Goal: Task Accomplishment & Management: Manage account settings

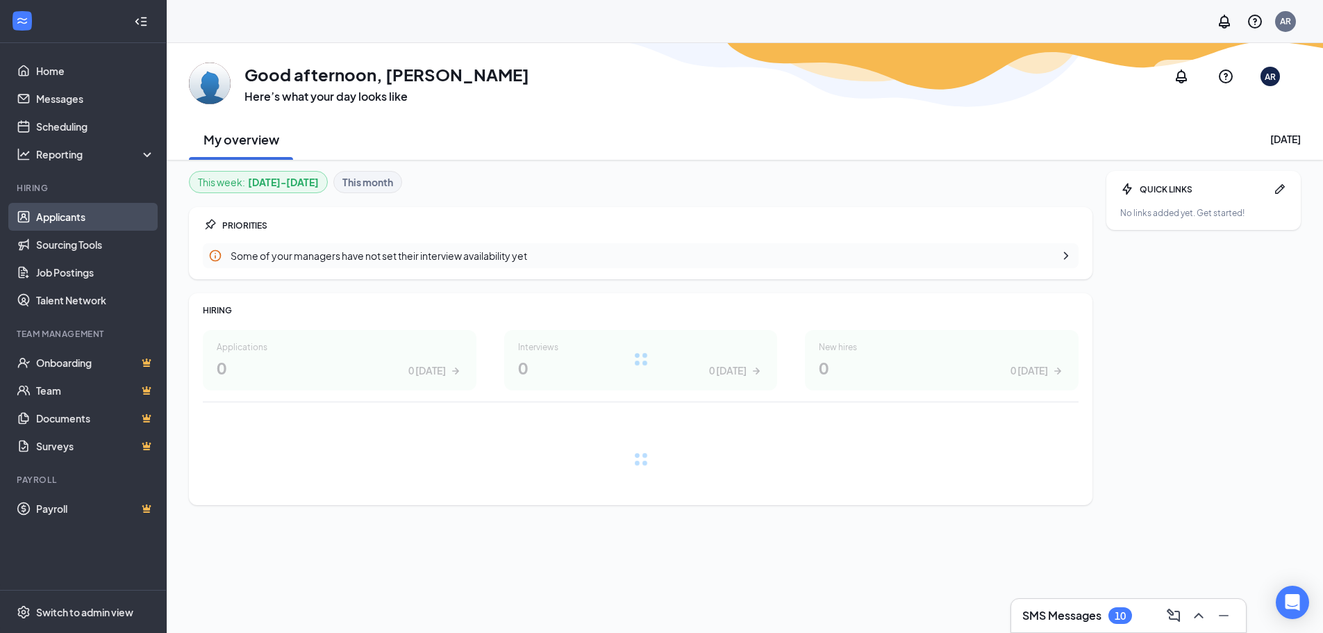
click at [59, 217] on link "Applicants" at bounding box center [95, 217] width 119 height 28
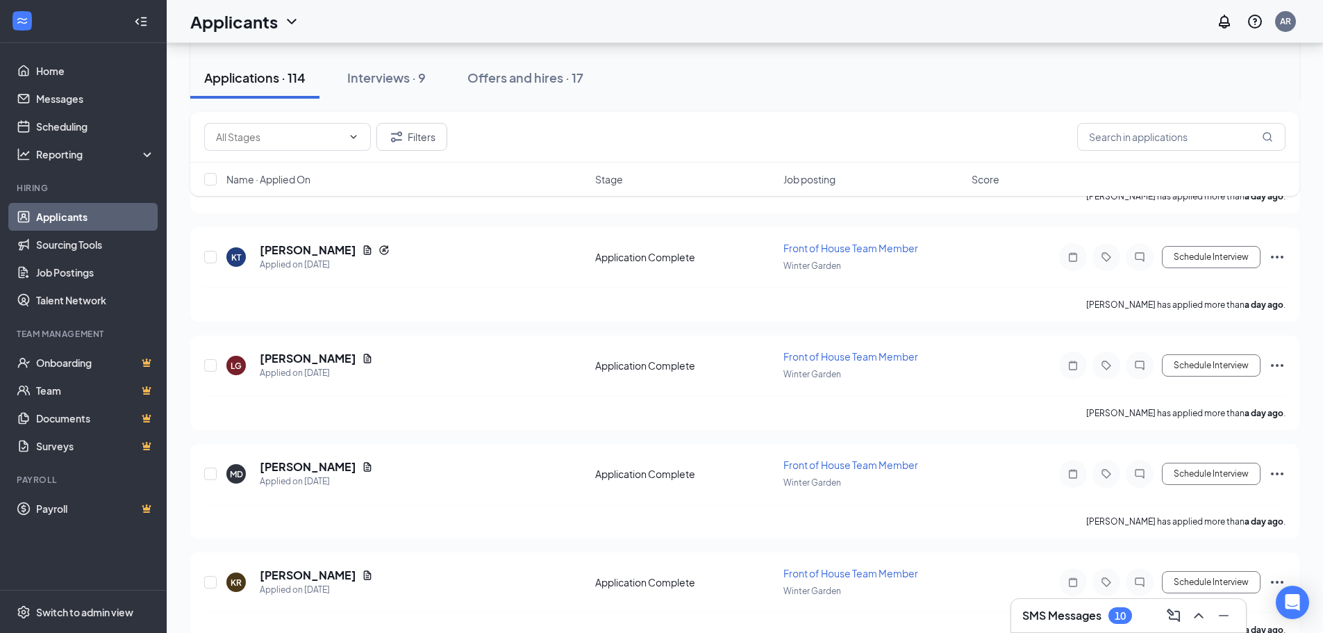
scroll to position [834, 0]
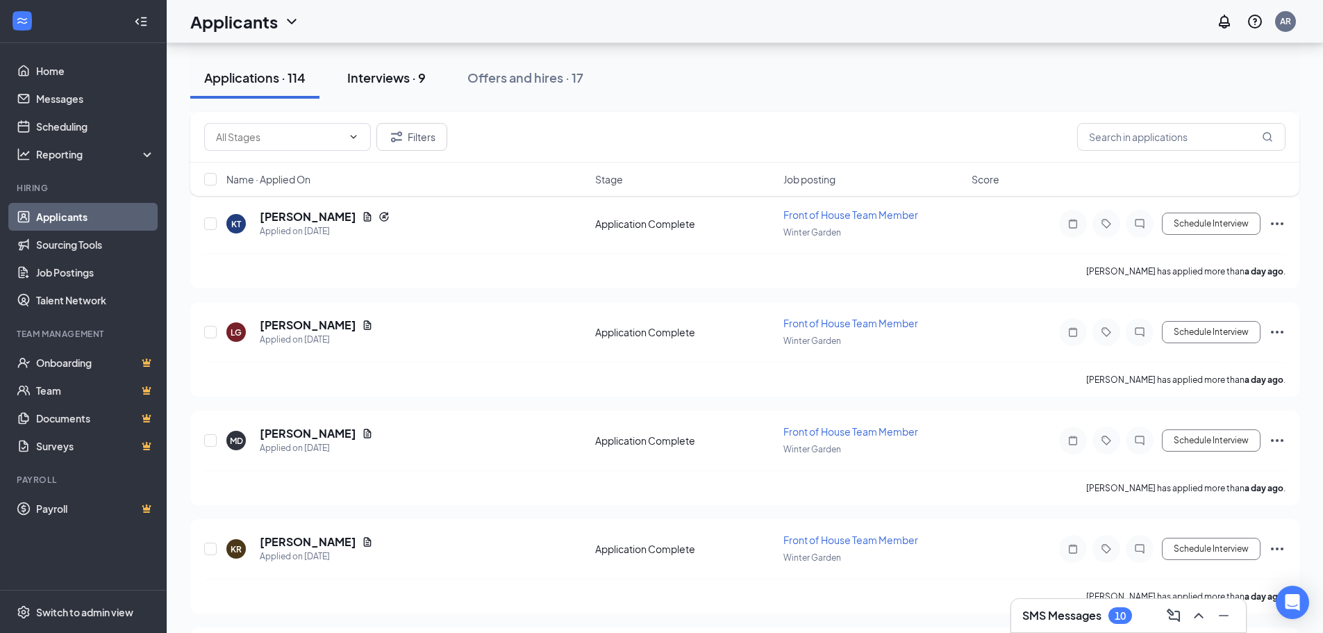
click at [388, 90] on button "Interviews · 9" at bounding box center [386, 78] width 106 height 42
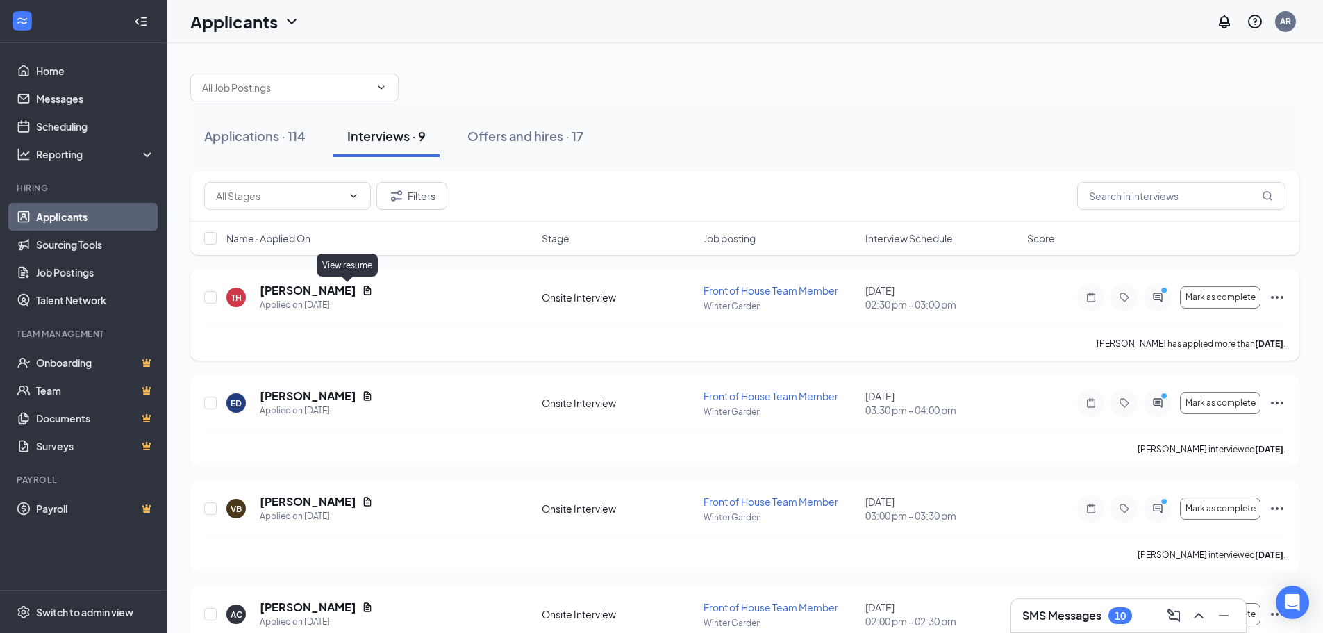
click at [362, 292] on icon "Document" at bounding box center [367, 290] width 11 height 11
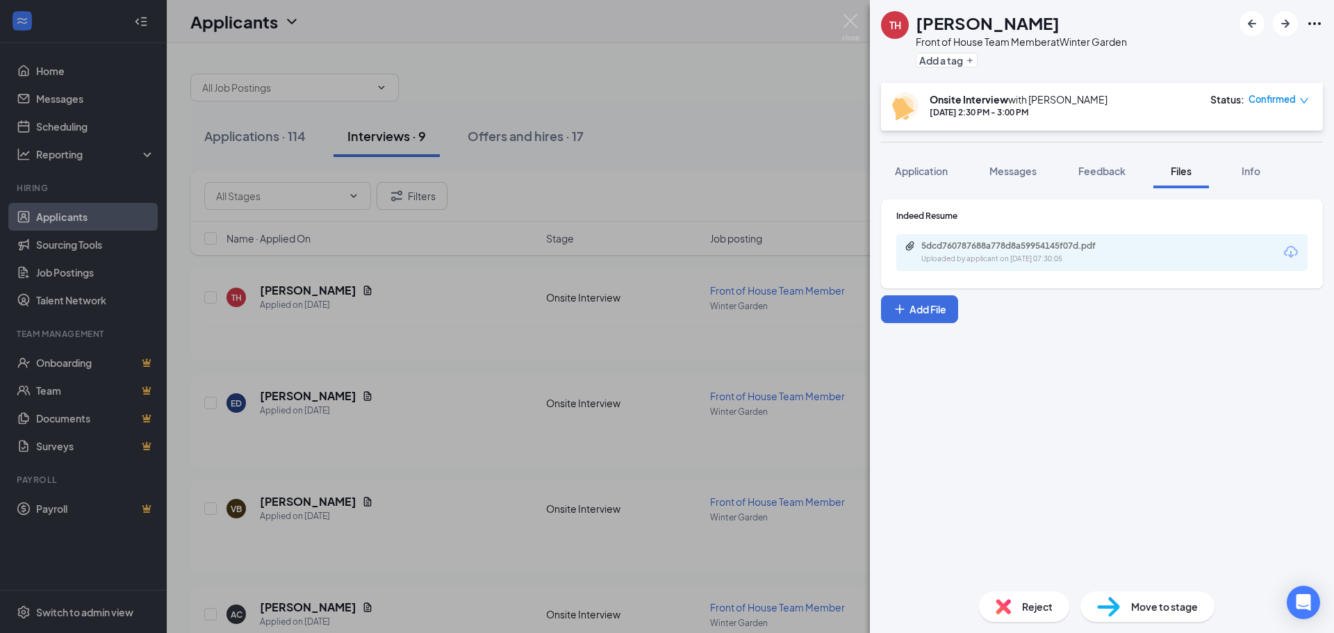
click at [1297, 249] on icon "Download" at bounding box center [1290, 252] width 17 height 17
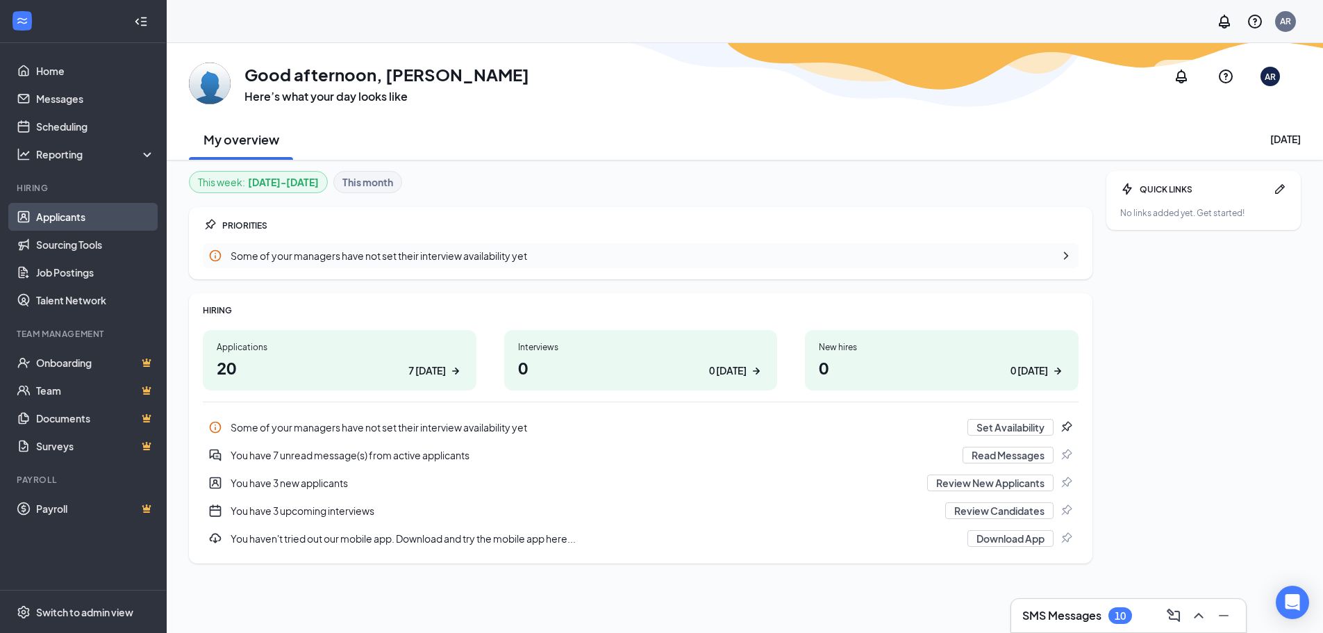
drag, startPoint x: 63, startPoint y: 203, endPoint x: 59, endPoint y: 210, distance: 7.8
click at [62, 203] on ul "Applicants Sourcing Tools Job Postings Talent Network" at bounding box center [83, 258] width 166 height 111
click at [53, 222] on link "Applicants" at bounding box center [95, 217] width 119 height 28
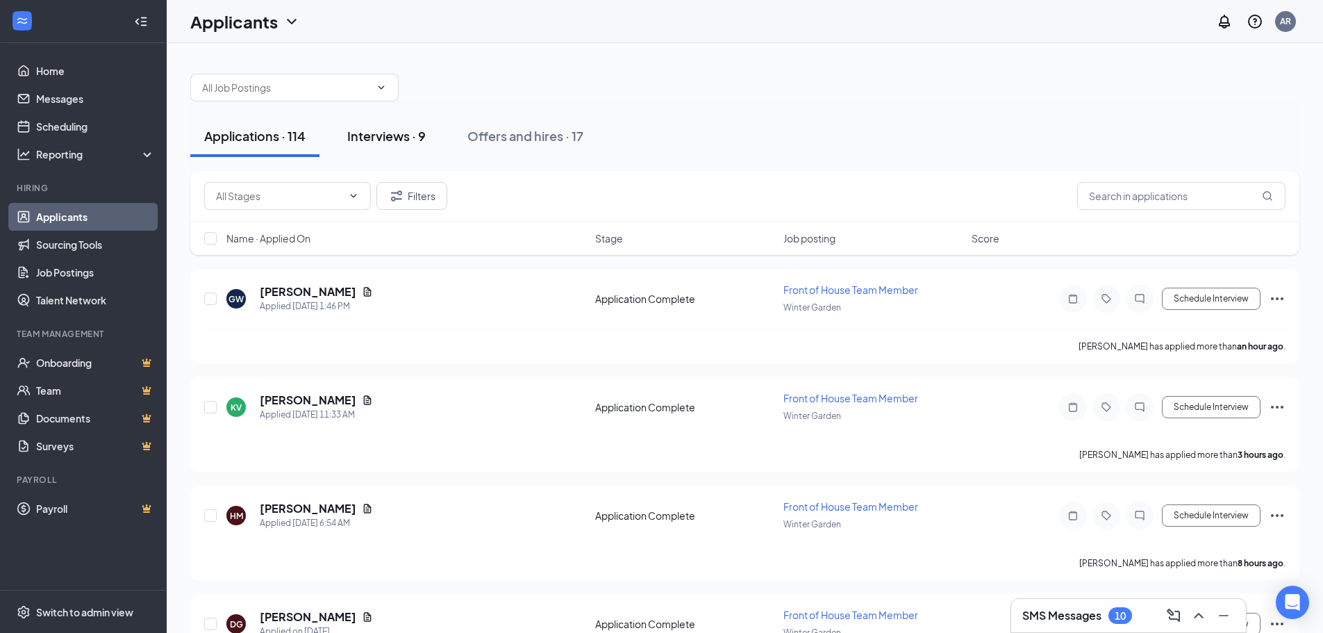
click at [424, 140] on div "Interviews · 9" at bounding box center [386, 135] width 78 height 17
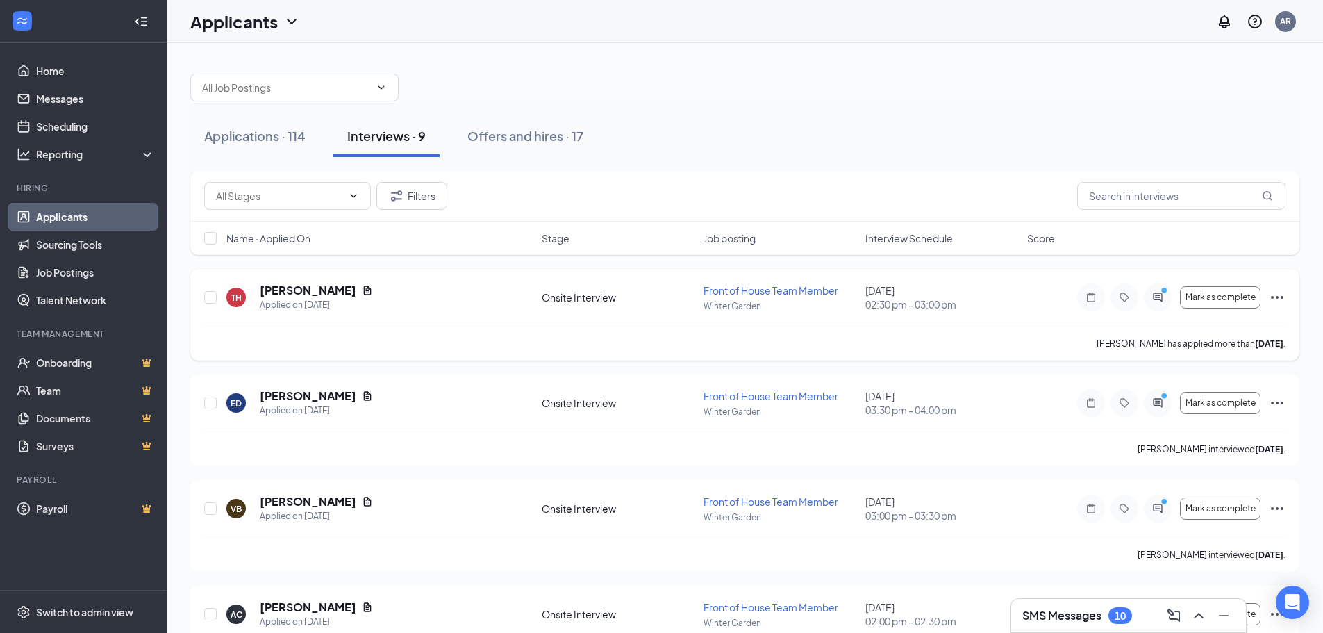
click at [1282, 301] on icon "Ellipses" at bounding box center [1277, 297] width 17 height 17
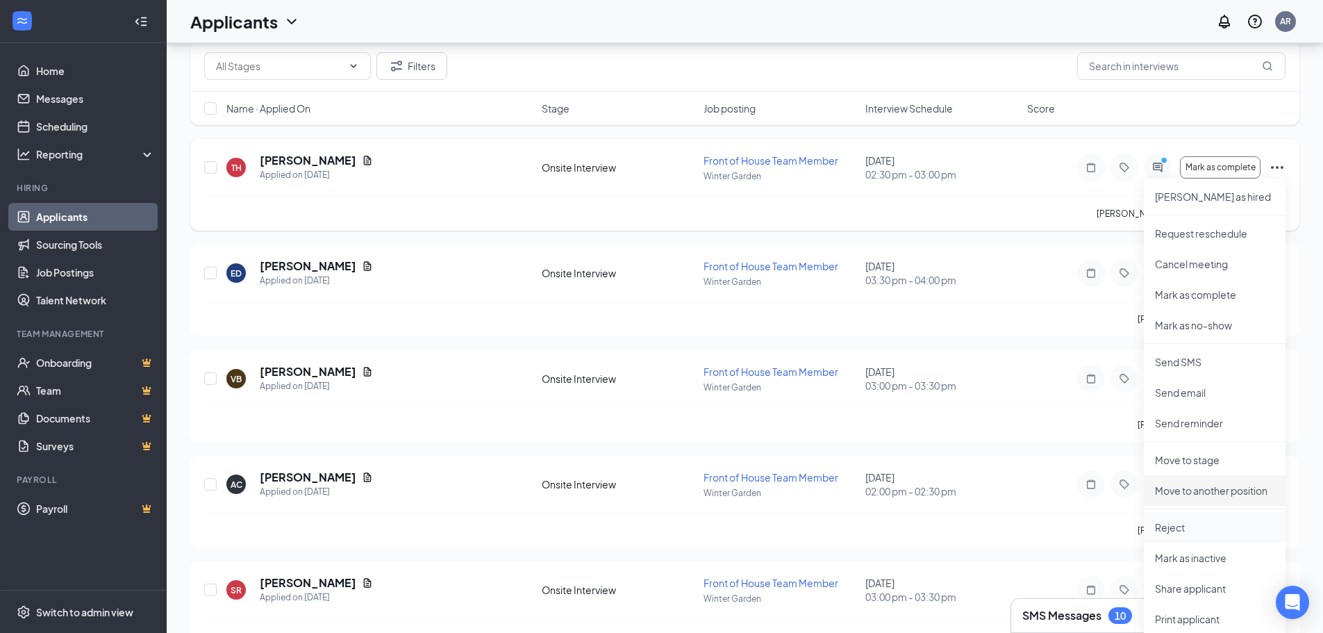
scroll to position [139, 0]
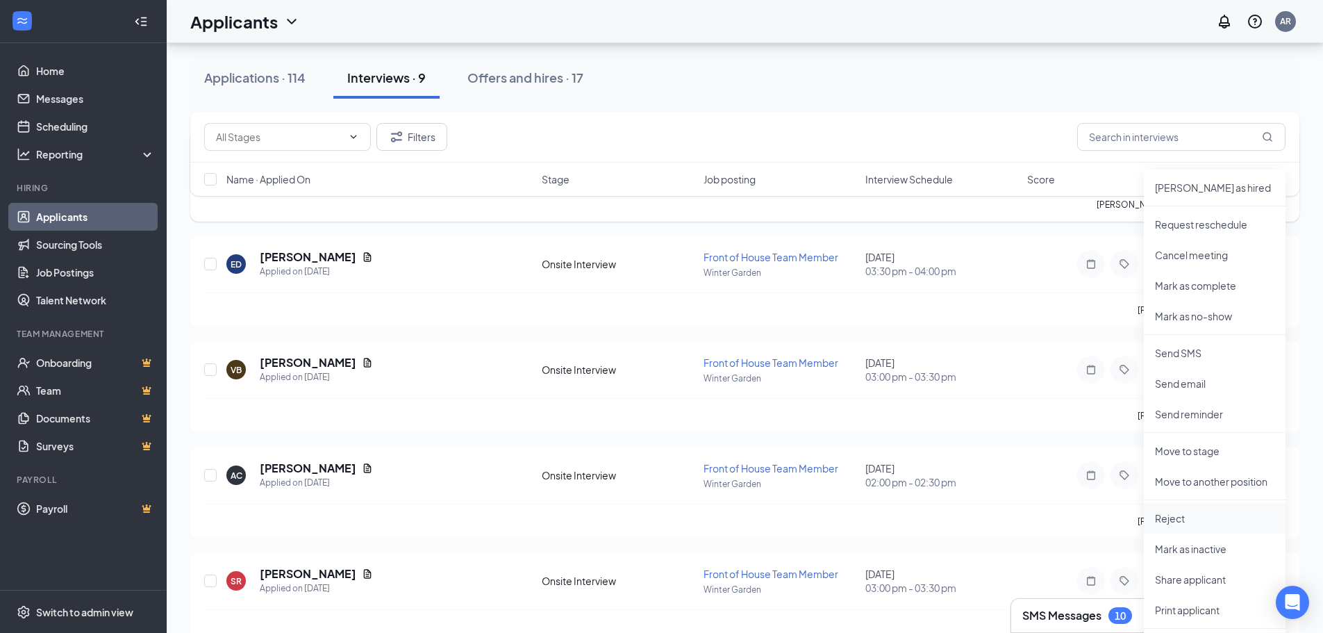
click at [1176, 519] on p "Reject" at bounding box center [1214, 518] width 119 height 14
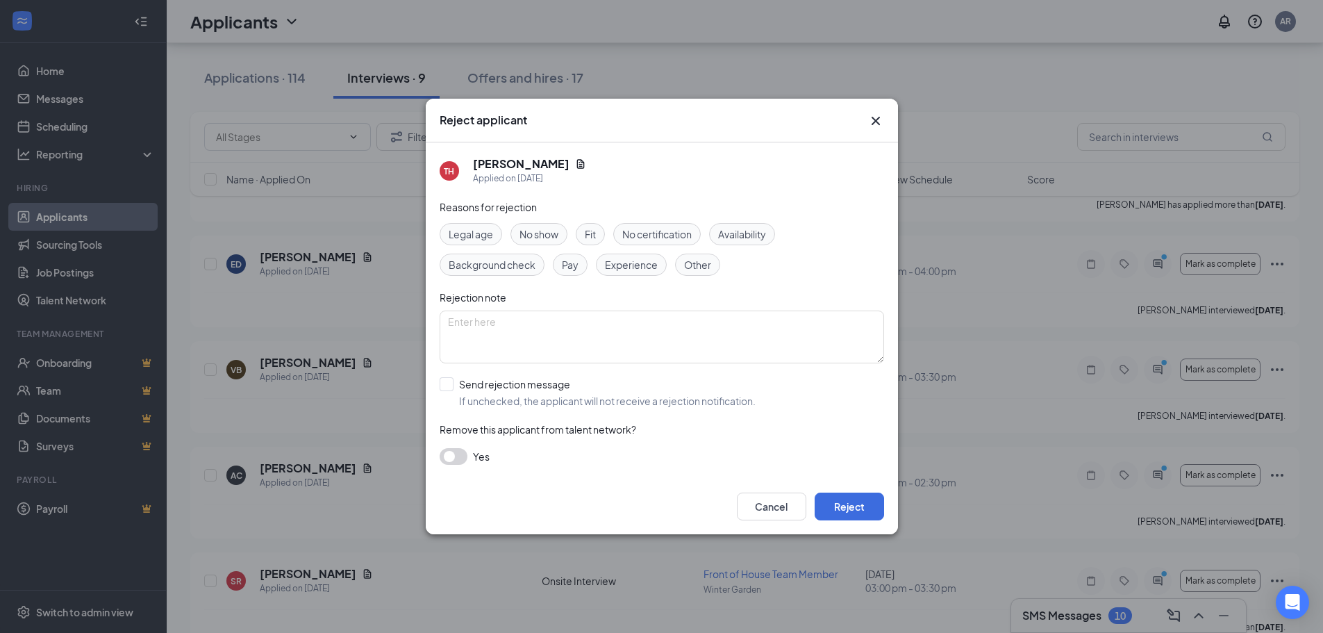
click at [596, 235] on span "Fit" at bounding box center [590, 233] width 11 height 15
click at [649, 267] on span "Experience" at bounding box center [631, 264] width 53 height 15
drag, startPoint x: 879, startPoint y: 117, endPoint x: 882, endPoint y: 123, distance: 7.2
click at [882, 121] on icon "Cross" at bounding box center [876, 121] width 17 height 17
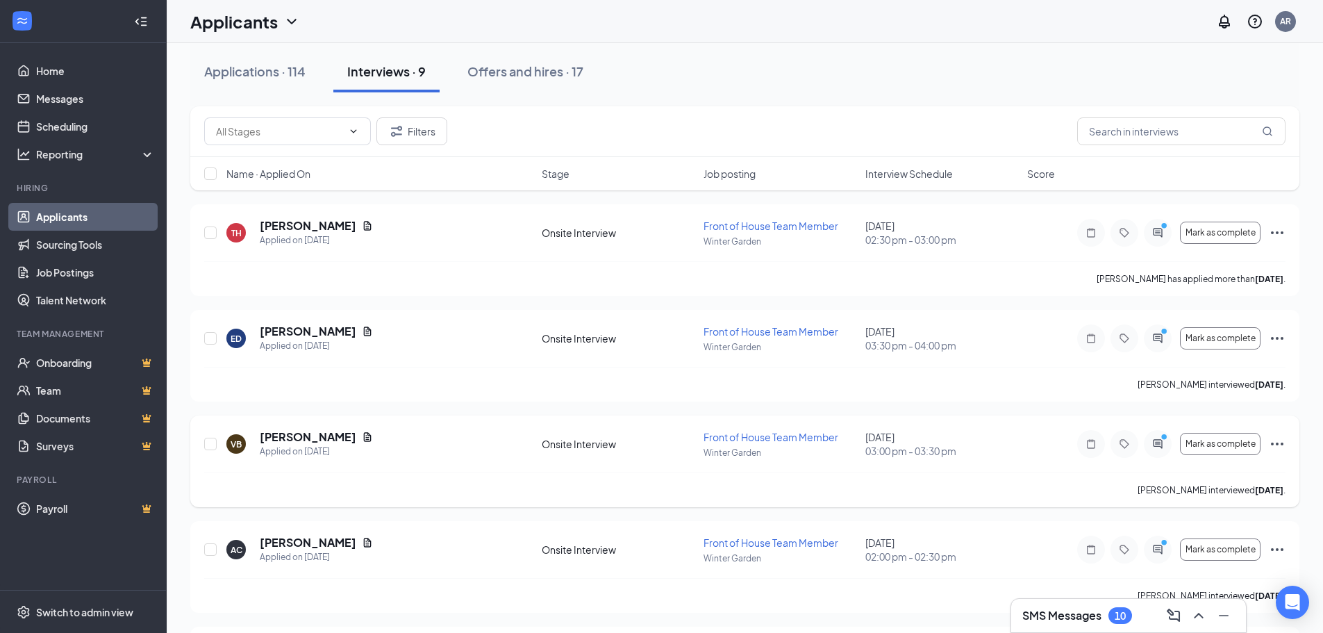
scroll to position [0, 0]
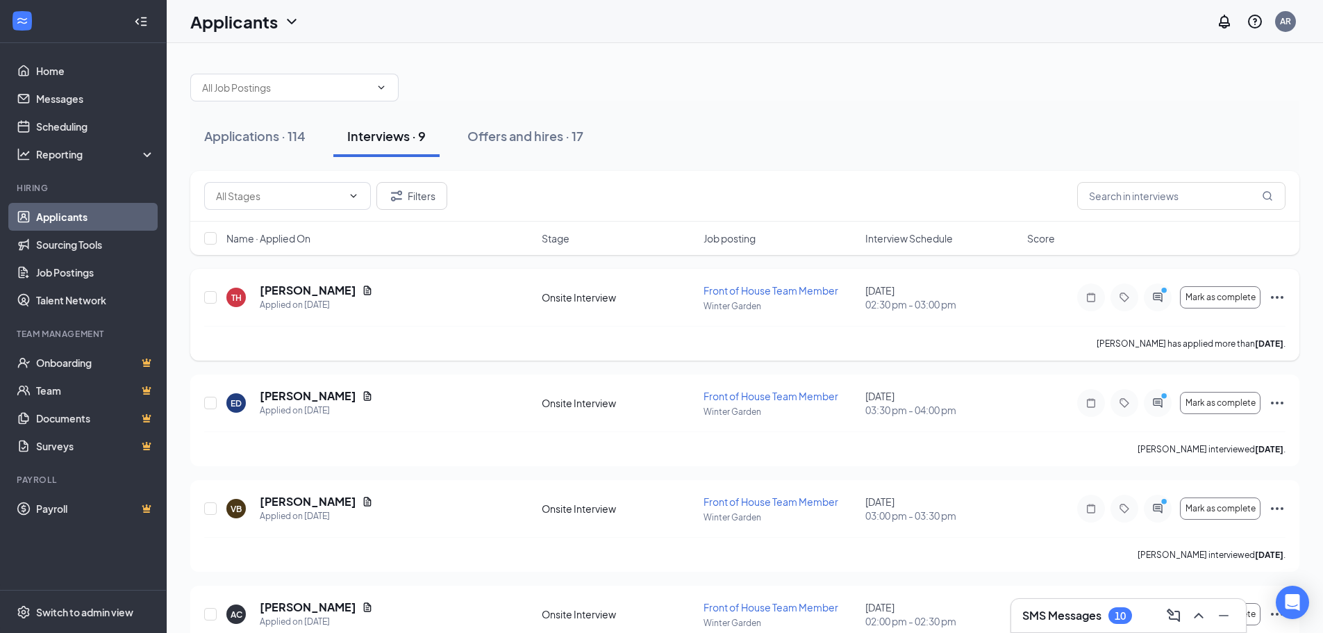
click at [1276, 298] on icon "Ellipses" at bounding box center [1277, 297] width 17 height 17
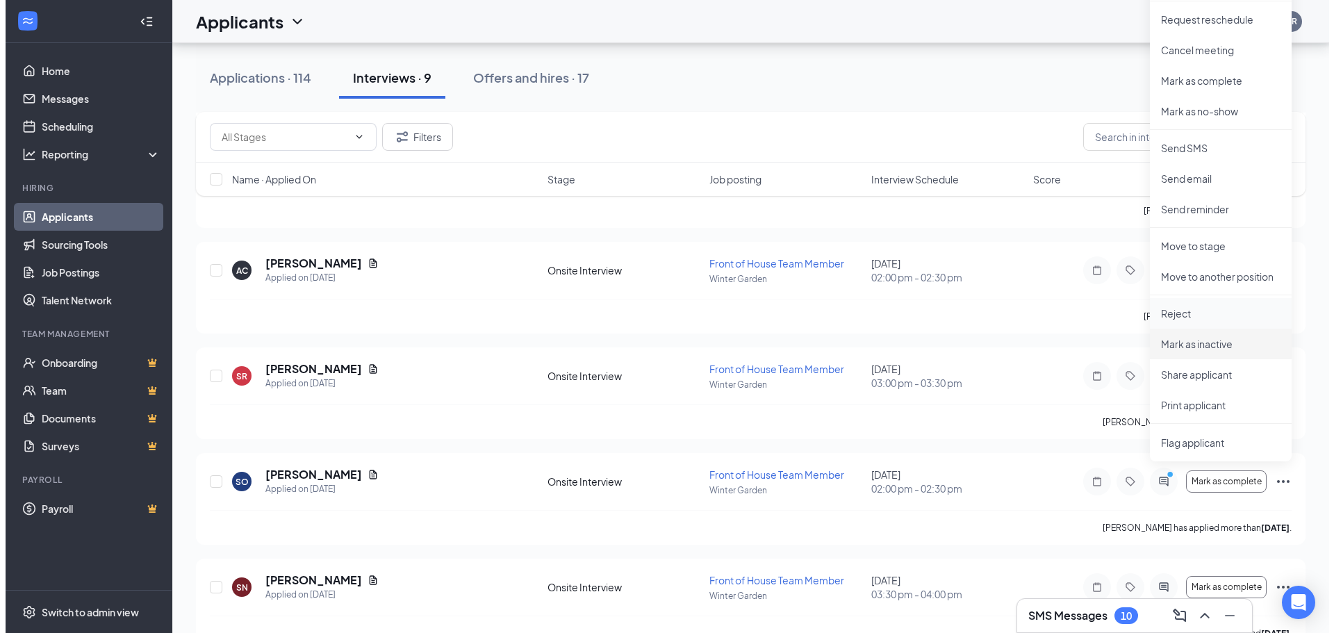
scroll to position [347, 0]
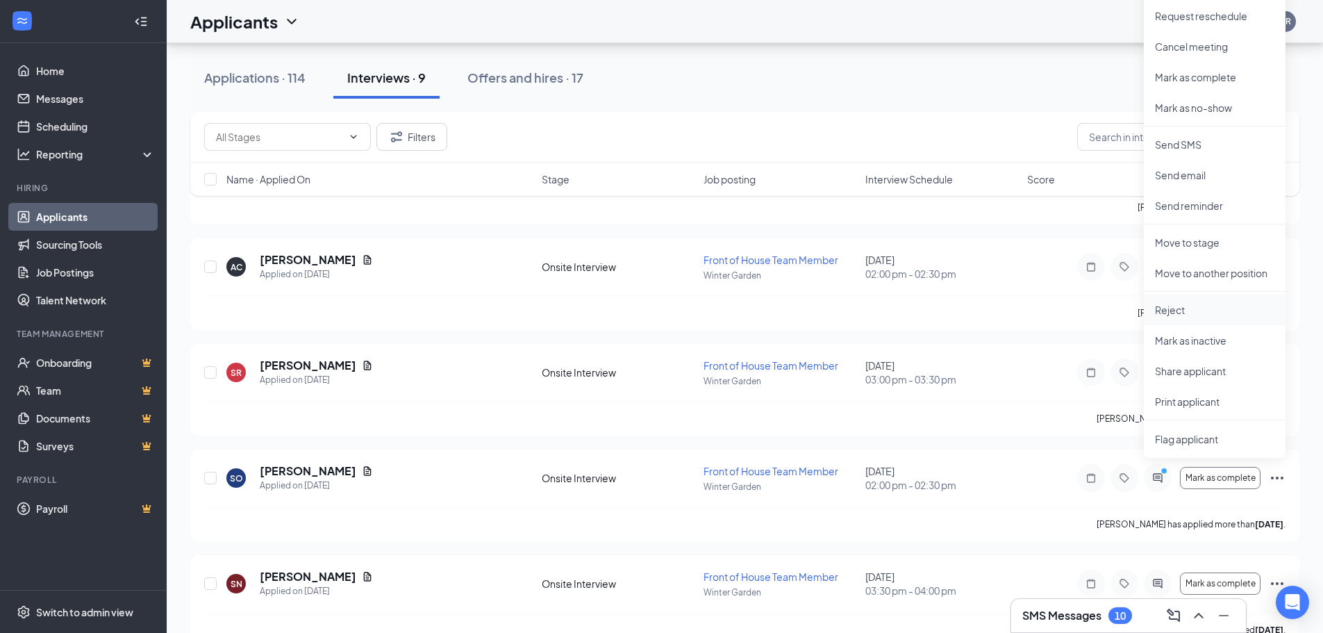
click at [1191, 311] on p "Reject" at bounding box center [1214, 310] width 119 height 14
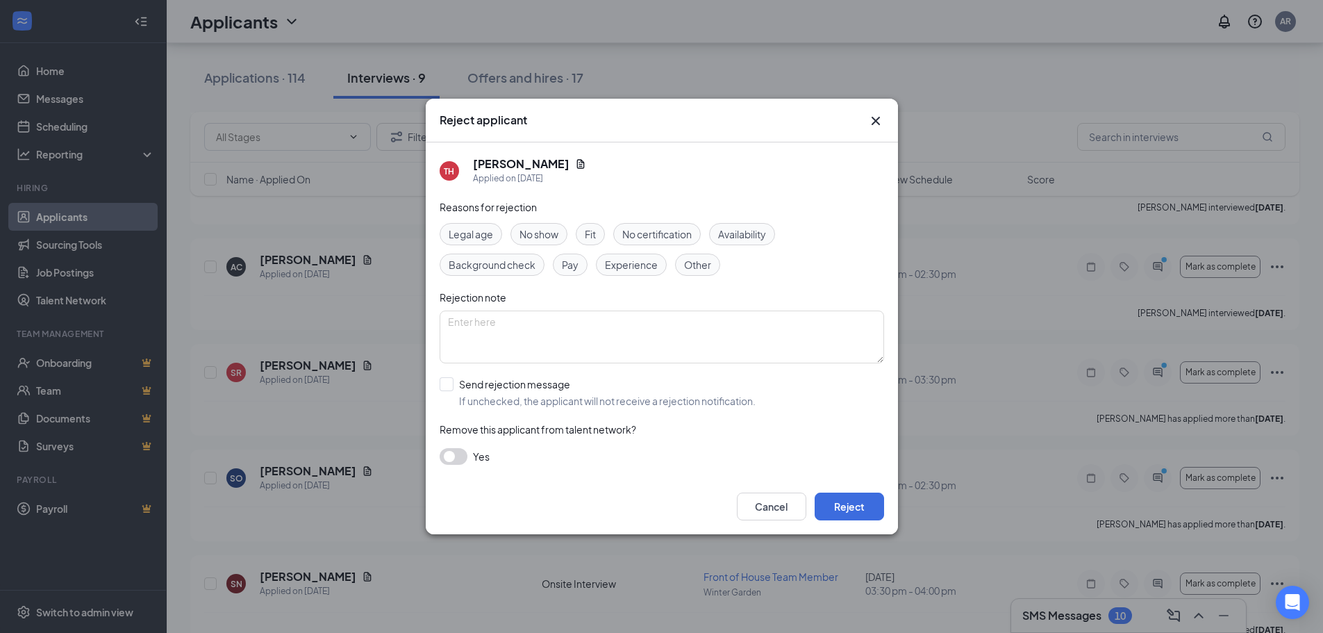
click at [594, 234] on span "Fit" at bounding box center [590, 233] width 11 height 15
click at [631, 267] on span "Experience" at bounding box center [631, 264] width 53 height 15
click at [874, 511] on button "Reject" at bounding box center [849, 507] width 69 height 28
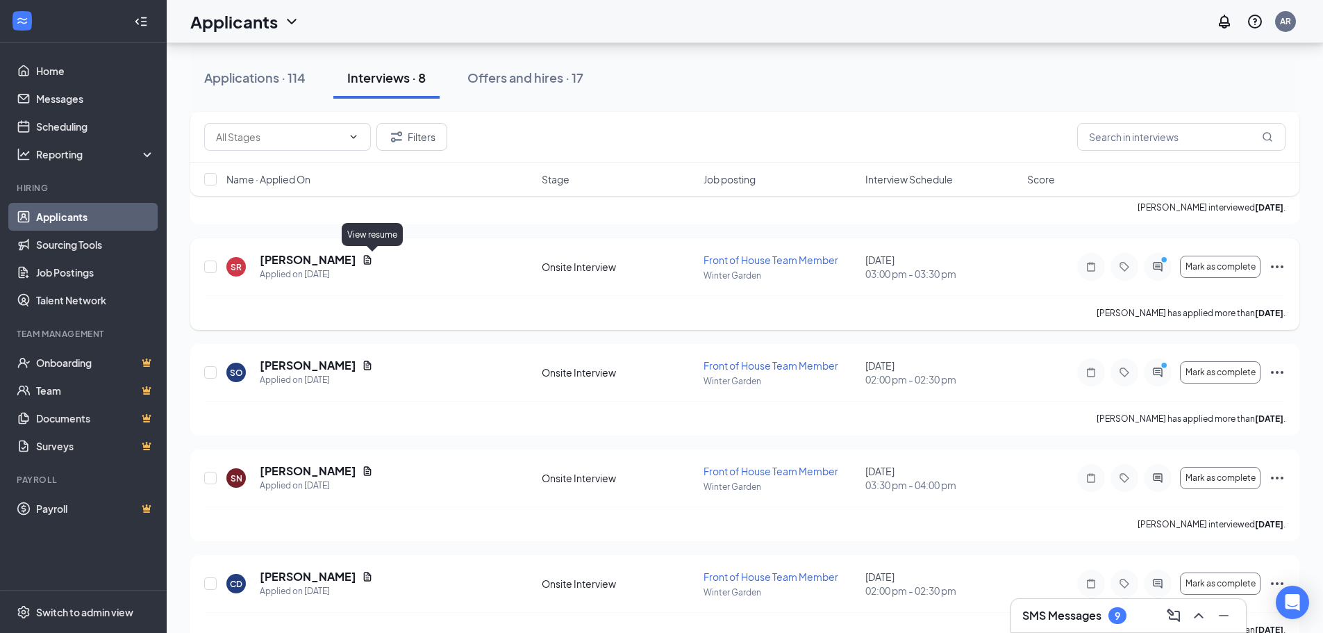
click at [372, 257] on icon "Document" at bounding box center [367, 259] width 11 height 11
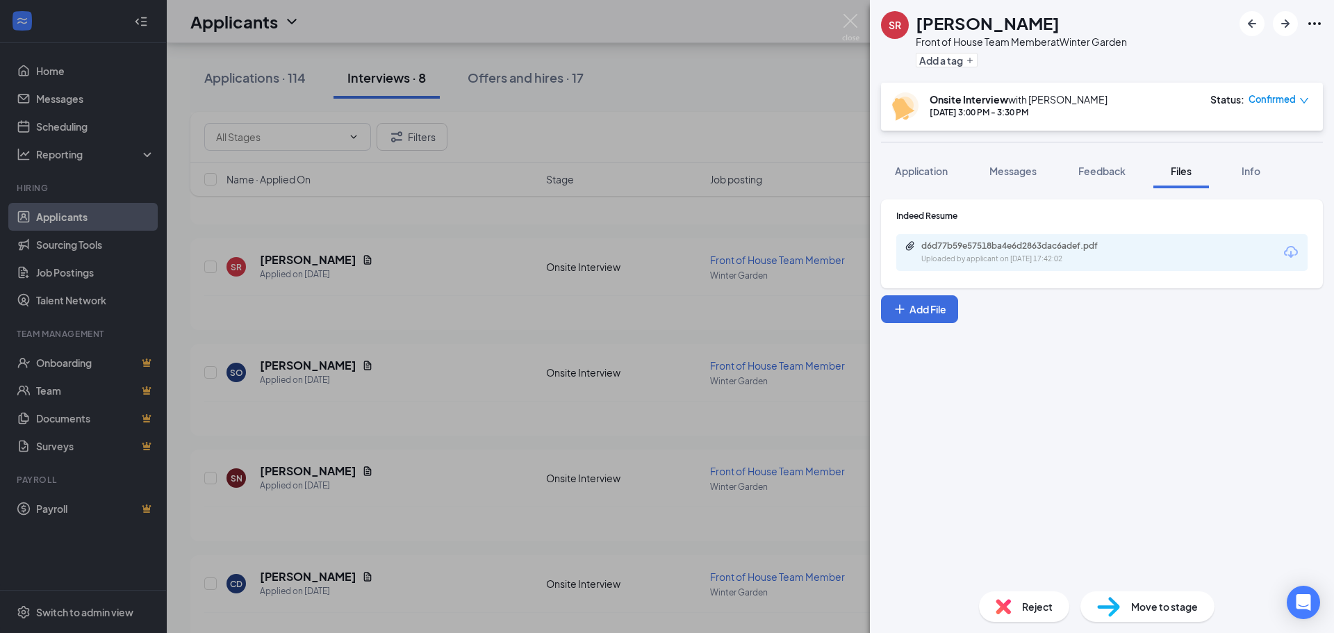
click at [1284, 249] on icon "Download" at bounding box center [1290, 252] width 17 height 17
